Goal: Task Accomplishment & Management: Use online tool/utility

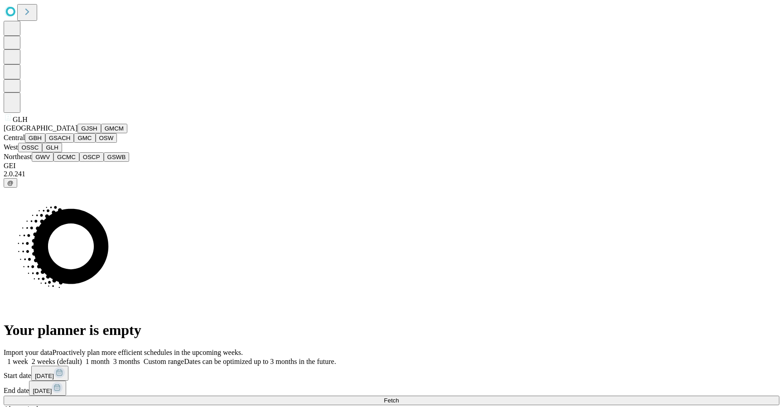
click at [57, 143] on button "GSACH" at bounding box center [59, 138] width 29 height 10
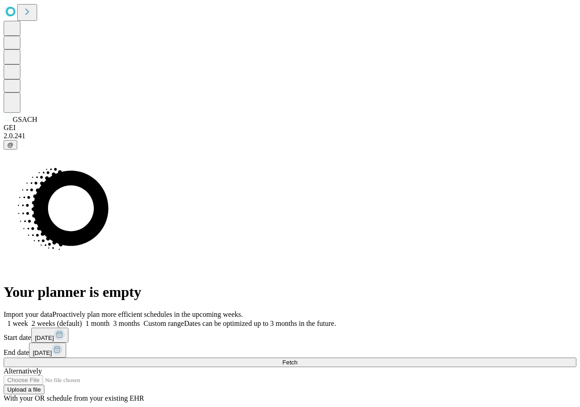
click at [498, 358] on button "Fetch" at bounding box center [290, 363] width 573 height 10
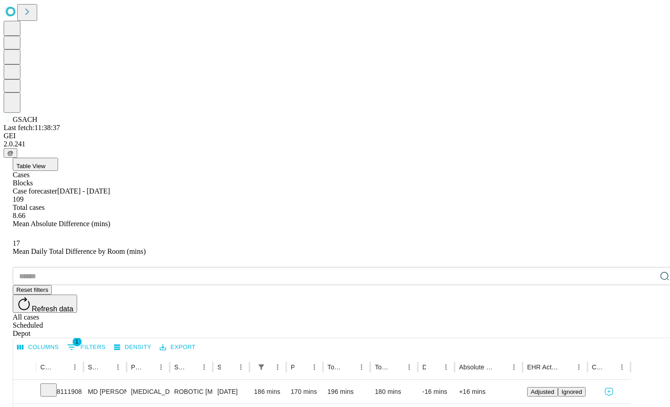
click at [73, 305] on span "Refresh data" at bounding box center [53, 309] width 42 height 8
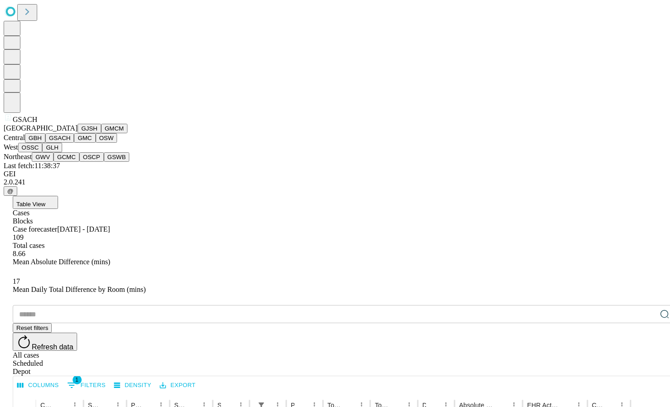
scroll to position [97, 0]
click at [43, 152] on button "OSSC" at bounding box center [30, 148] width 24 height 10
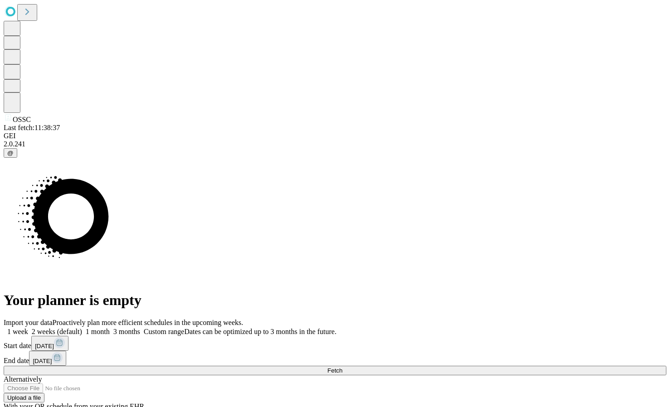
click at [532, 366] on button "Fetch" at bounding box center [335, 371] width 662 height 10
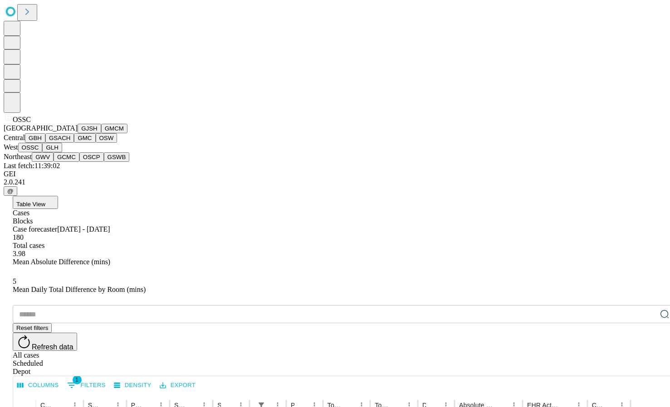
click at [58, 143] on button "GSACH" at bounding box center [59, 138] width 29 height 10
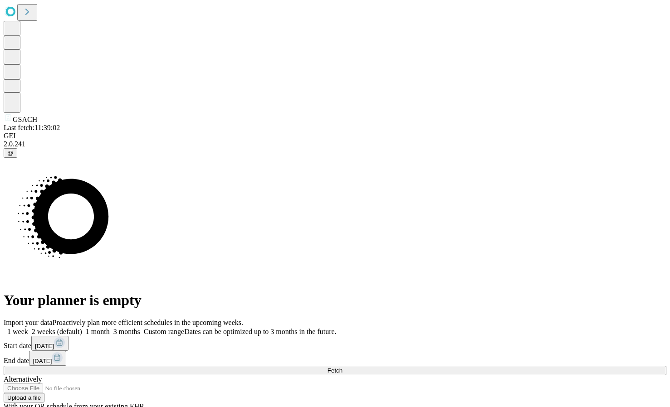
click at [556, 366] on button "Fetch" at bounding box center [335, 371] width 662 height 10
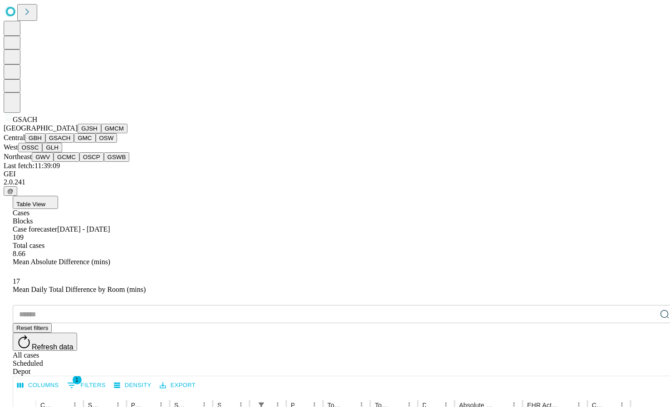
click at [45, 143] on button "GBH" at bounding box center [35, 138] width 20 height 10
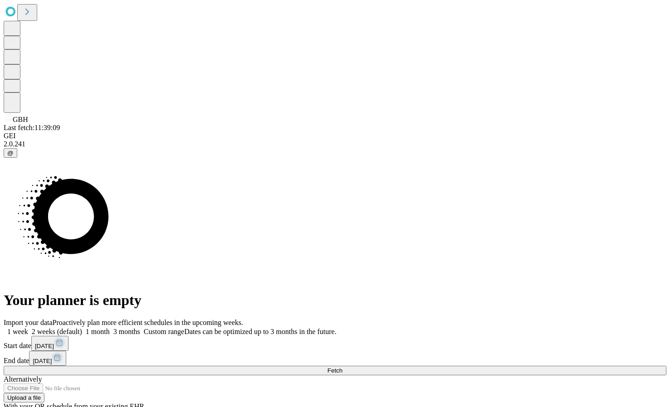
click at [551, 366] on button "Fetch" at bounding box center [335, 371] width 662 height 10
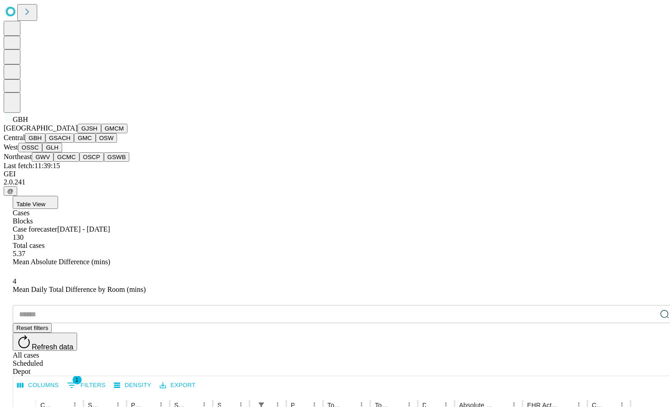
click at [96, 143] on button "OSW" at bounding box center [107, 138] width 22 height 10
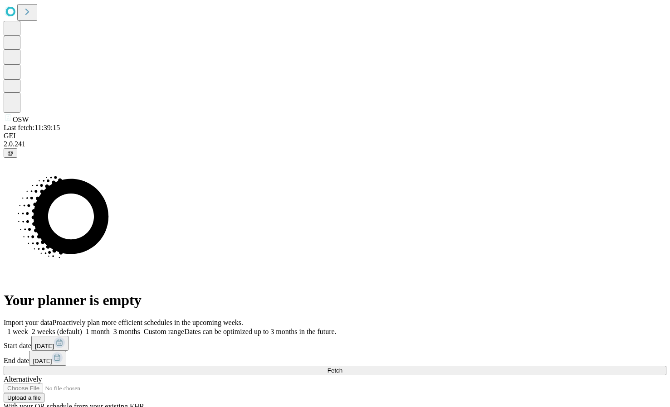
click at [494, 319] on div "Import your data Proactively plan more efficient schedules in the upcoming week…" at bounding box center [335, 365] width 662 height 92
click at [494, 366] on button "Fetch" at bounding box center [335, 371] width 662 height 10
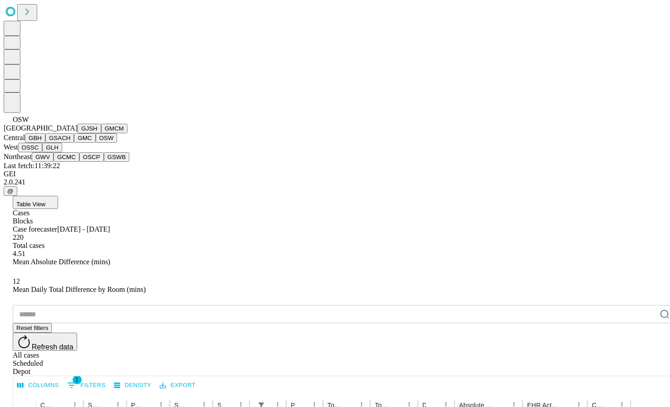
scroll to position [155, 0]
click at [62, 152] on button "GLH" at bounding box center [51, 148] width 19 height 10
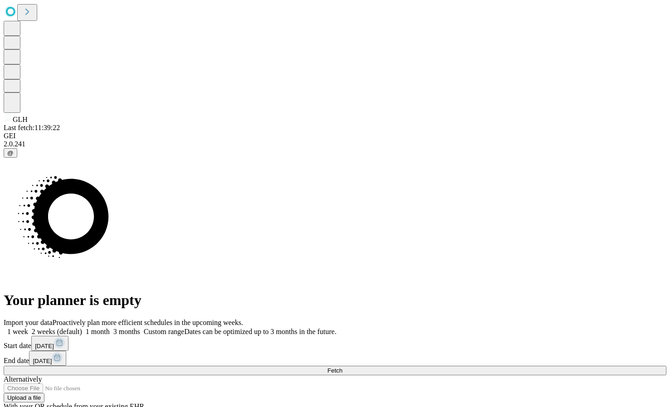
click at [561, 366] on button "Fetch" at bounding box center [335, 371] width 662 height 10
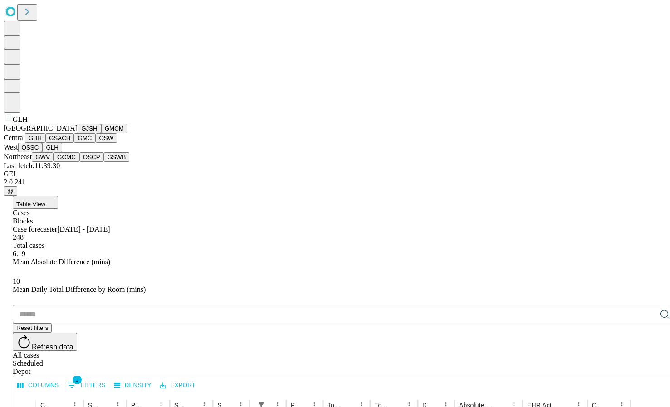
scroll to position [208, 0]
click at [79, 162] on button "OSCP" at bounding box center [91, 157] width 24 height 10
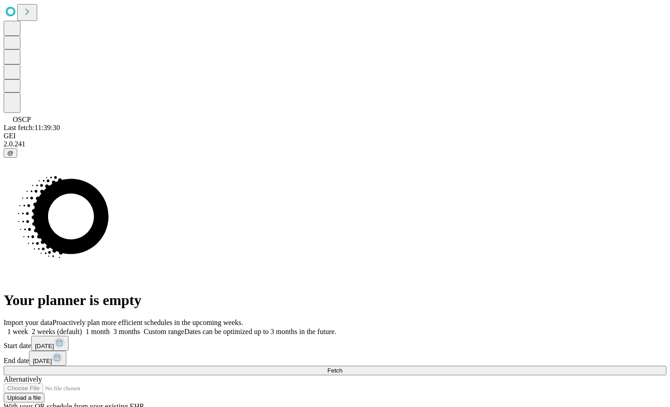
click at [504, 366] on button "Fetch" at bounding box center [335, 371] width 662 height 10
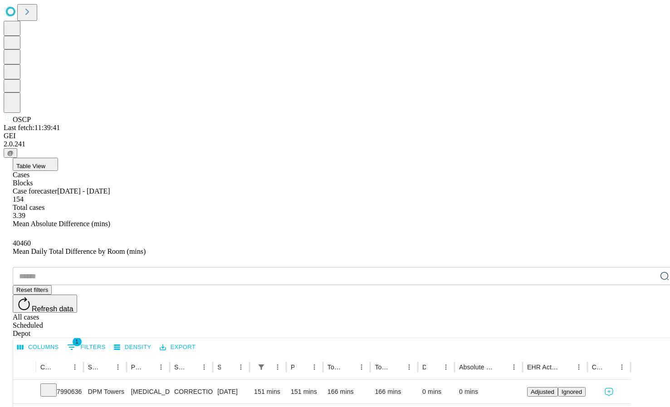
click at [29, 158] on div "OSCP Last fetch: 11:39:41 GEI 2.0.241 @" at bounding box center [335, 81] width 662 height 154
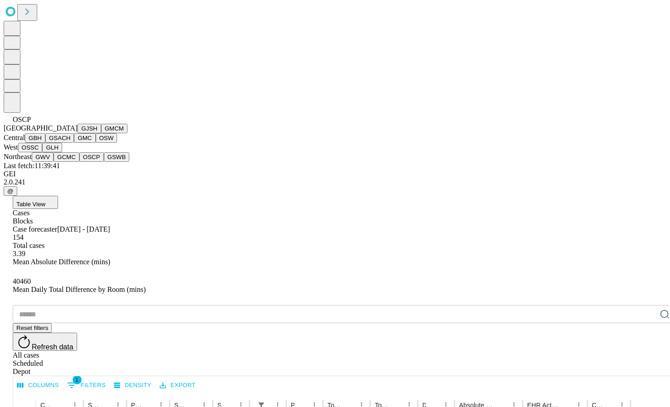
scroll to position [208, 0]
click at [104, 162] on button "GSWB" at bounding box center [117, 157] width 26 height 10
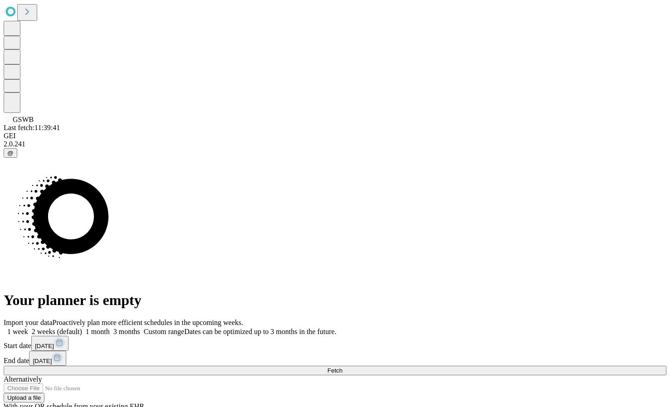
click at [512, 319] on div "Import your data Proactively plan more efficient schedules in the upcoming week…" at bounding box center [335, 365] width 662 height 92
click at [512, 366] on button "Fetch" at bounding box center [335, 371] width 662 height 10
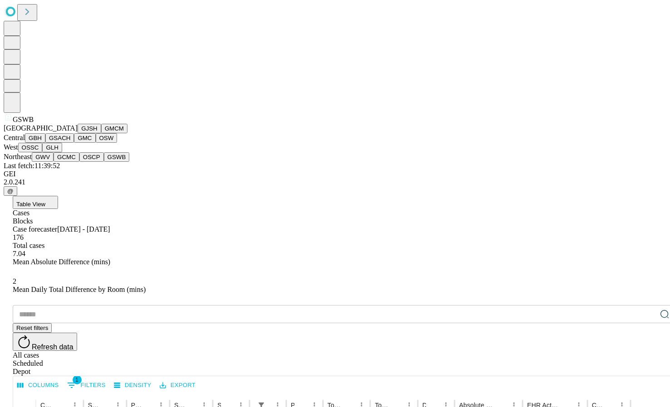
click at [59, 143] on button "GSACH" at bounding box center [59, 138] width 29 height 10
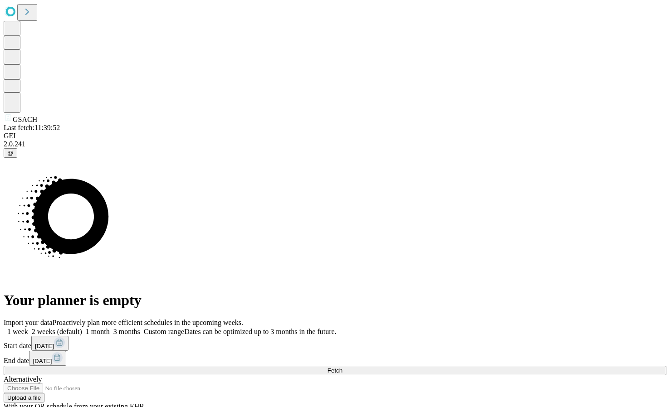
click at [140, 328] on span "3 months" at bounding box center [126, 332] width 27 height 8
click at [511, 366] on button "Fetch" at bounding box center [335, 371] width 662 height 10
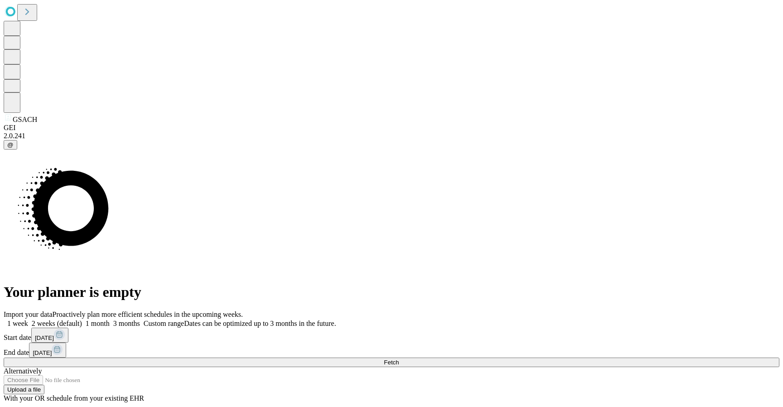
click at [591, 358] on button "Fetch" at bounding box center [392, 363] width 776 height 10
